Goal: Browse casually: Explore the website without a specific task or goal

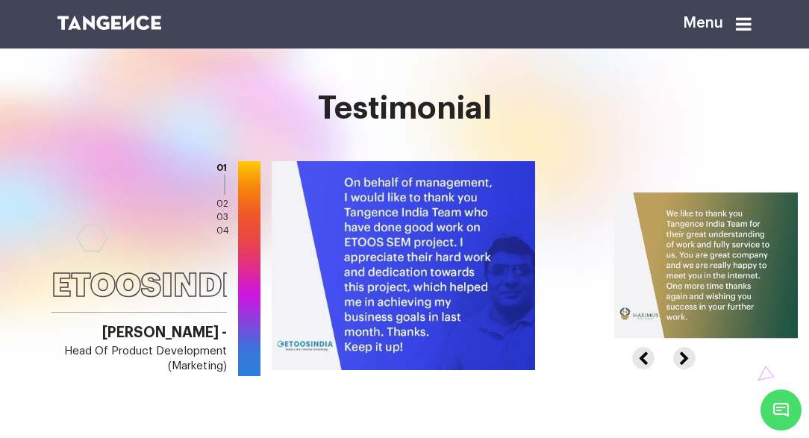
scroll to position [1786, 0]
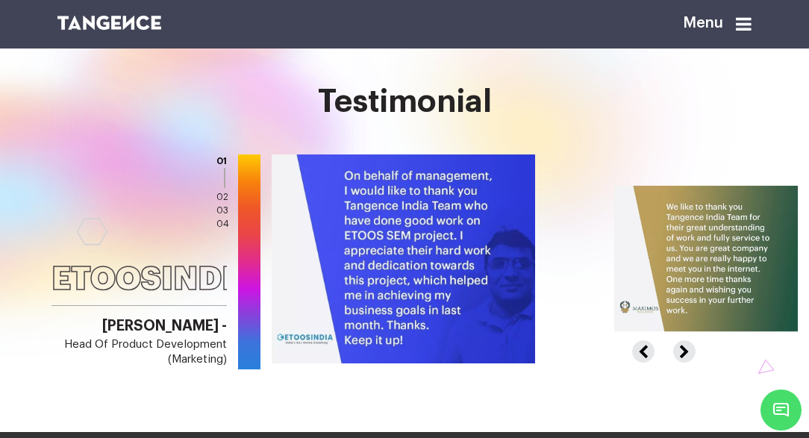
click at [681, 340] on button "Next" at bounding box center [682, 345] width 19 height 10
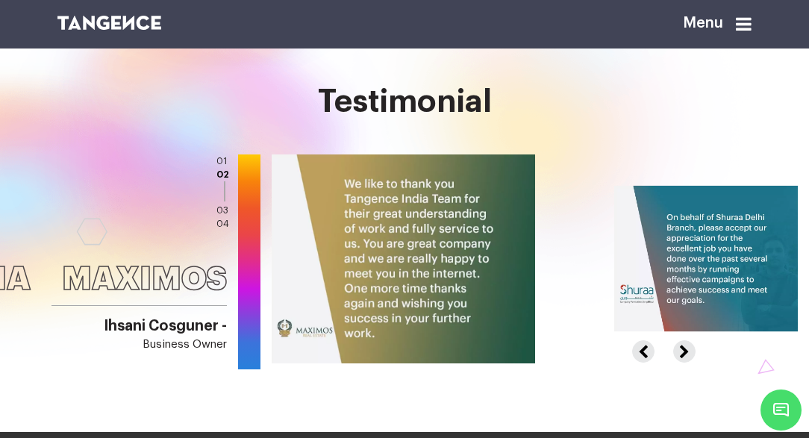
click at [681, 340] on button "Next" at bounding box center [682, 345] width 19 height 10
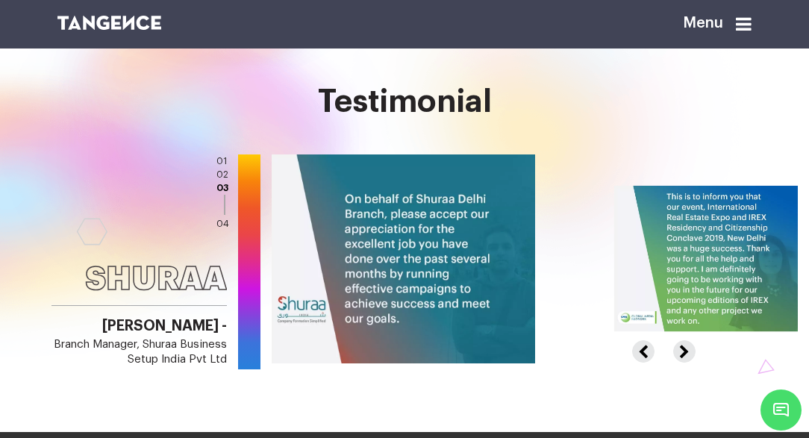
click at [681, 340] on button "Next" at bounding box center [682, 345] width 19 height 10
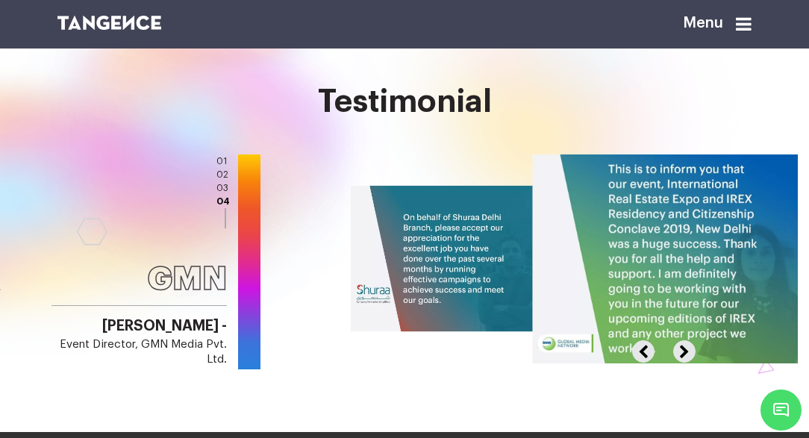
click at [674, 340] on button "Next" at bounding box center [682, 345] width 19 height 10
click at [678, 340] on button "Next" at bounding box center [682, 345] width 19 height 10
click at [685, 340] on button "Next" at bounding box center [682, 345] width 19 height 10
click at [646, 344] on button "Previous" at bounding box center [649, 345] width 34 height 10
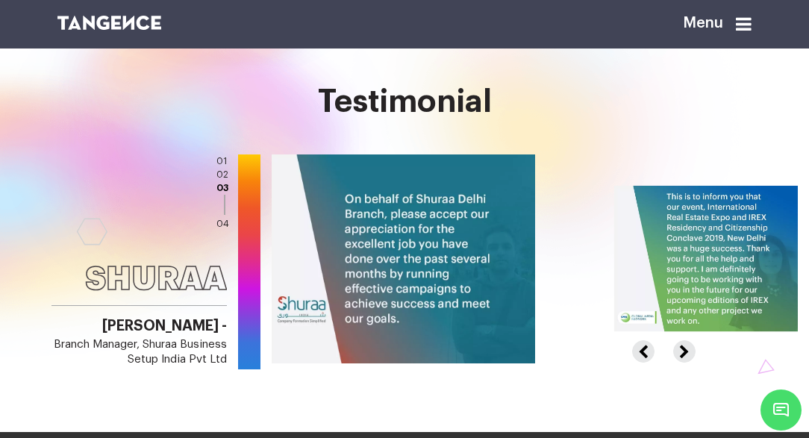
click at [680, 342] on button "Next" at bounding box center [682, 345] width 19 height 10
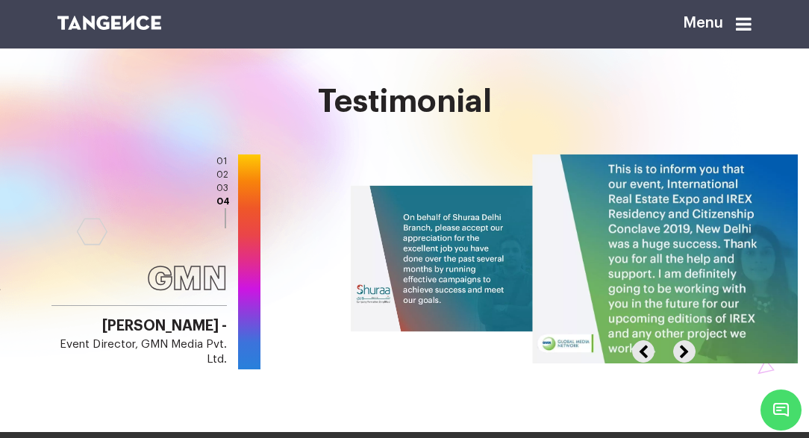
click at [680, 342] on button "Next" at bounding box center [682, 345] width 19 height 10
click at [624, 343] on img at bounding box center [666, 259] width 266 height 210
click at [631, 338] on img at bounding box center [666, 259] width 266 height 210
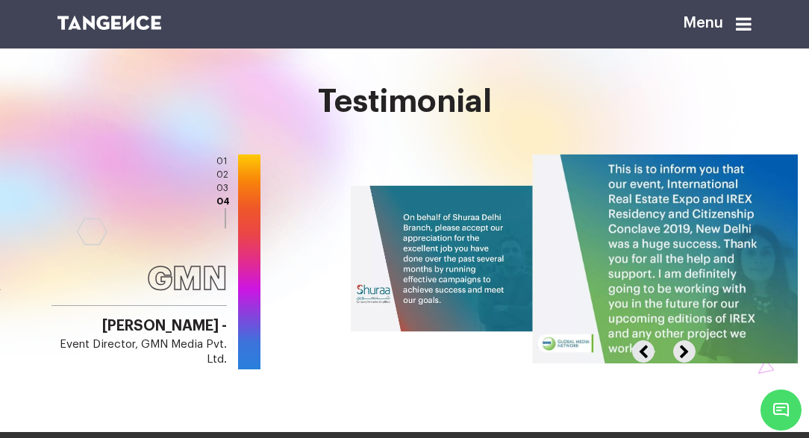
click at [631, 338] on img at bounding box center [666, 259] width 266 height 210
click at [638, 340] on button "Previous" at bounding box center [649, 345] width 34 height 10
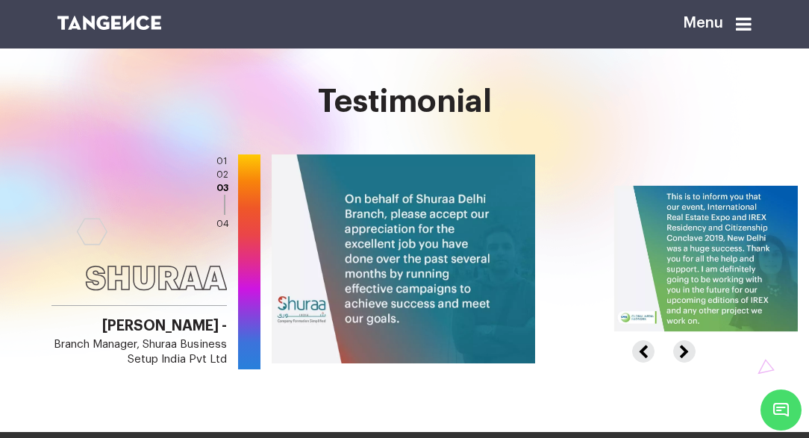
click at [638, 340] on button "Previous" at bounding box center [649, 345] width 34 height 10
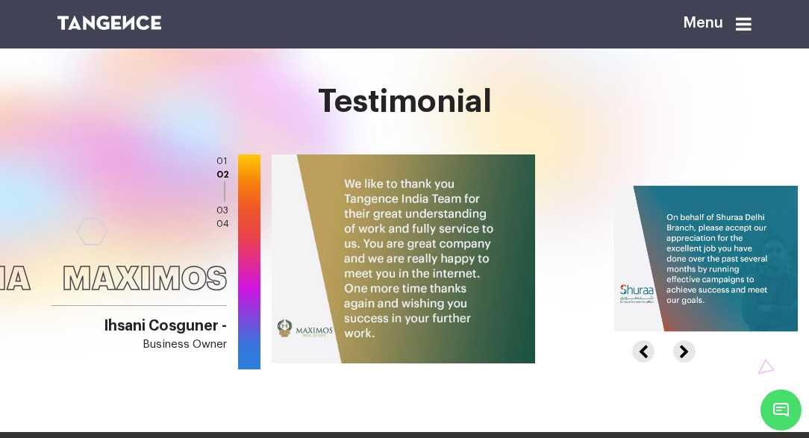
click at [638, 340] on button "Previous" at bounding box center [649, 345] width 34 height 10
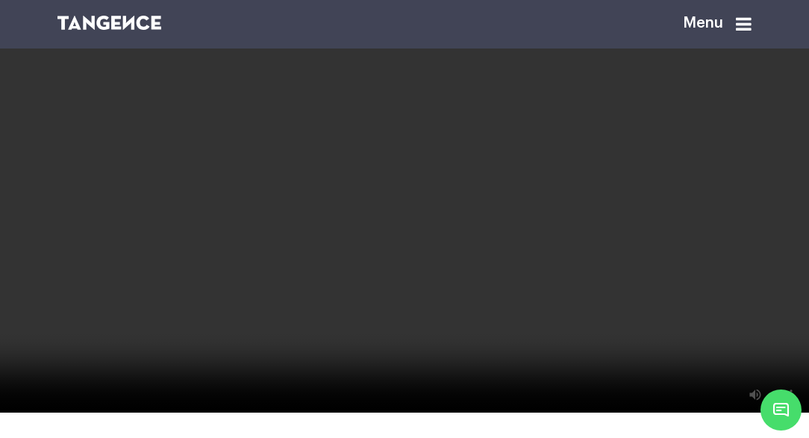
scroll to position [2214, 0]
